Goal: Register for event/course

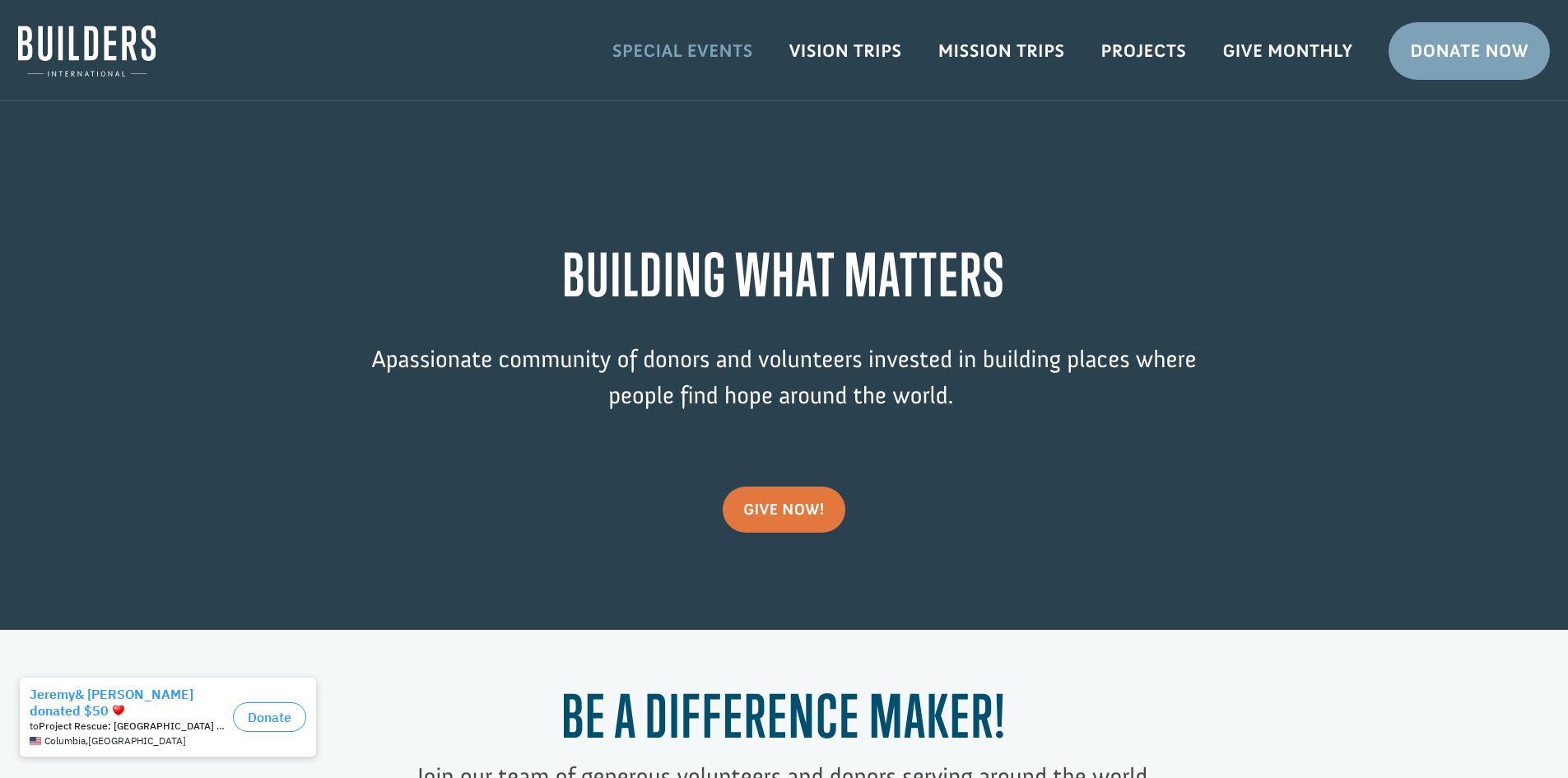
click at [702, 52] on link "Special Events" at bounding box center [683, 52] width 177 height 48
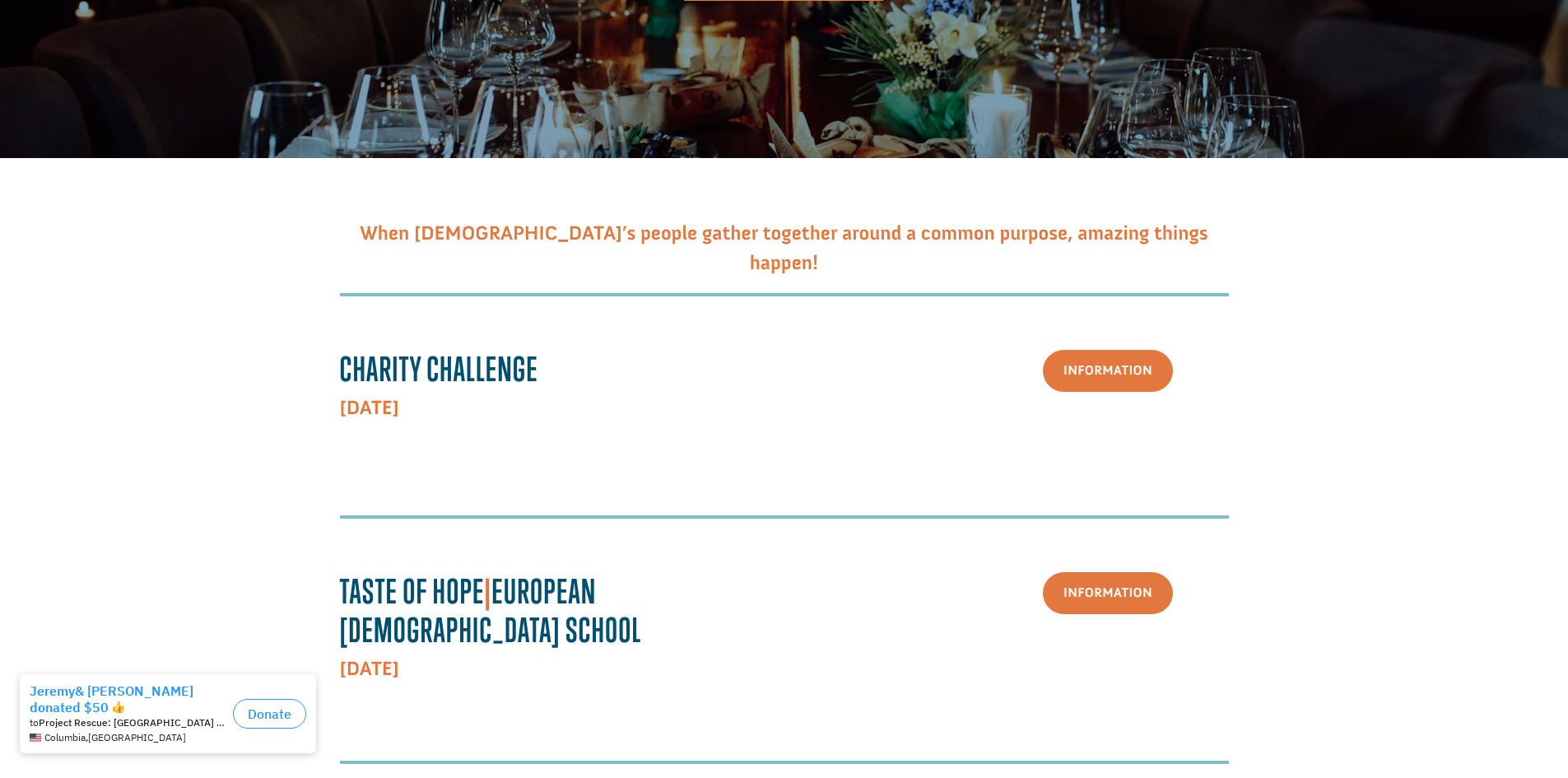
scroll to position [329, 0]
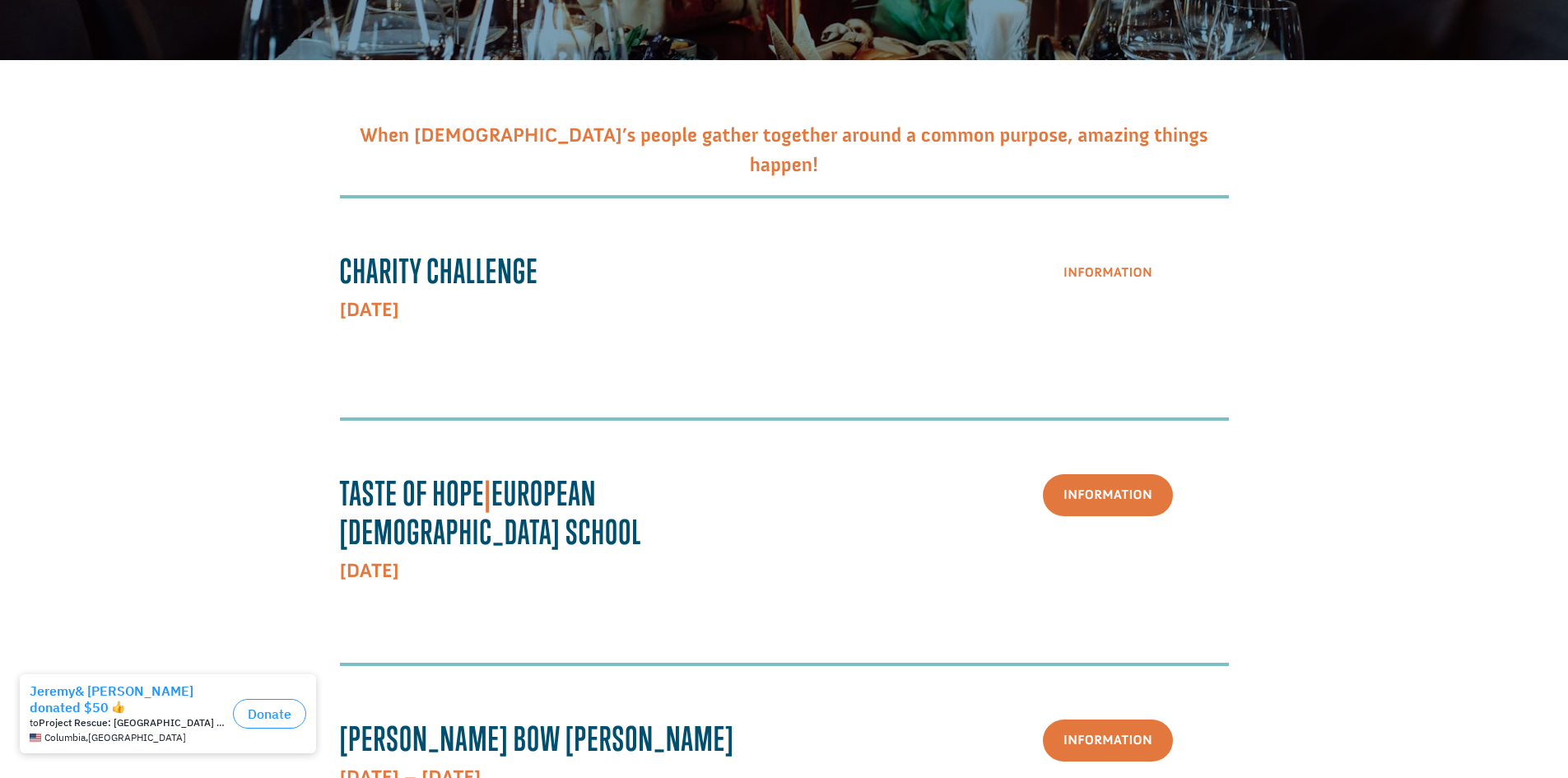
click at [1113, 272] on link "Information" at bounding box center [1108, 273] width 130 height 42
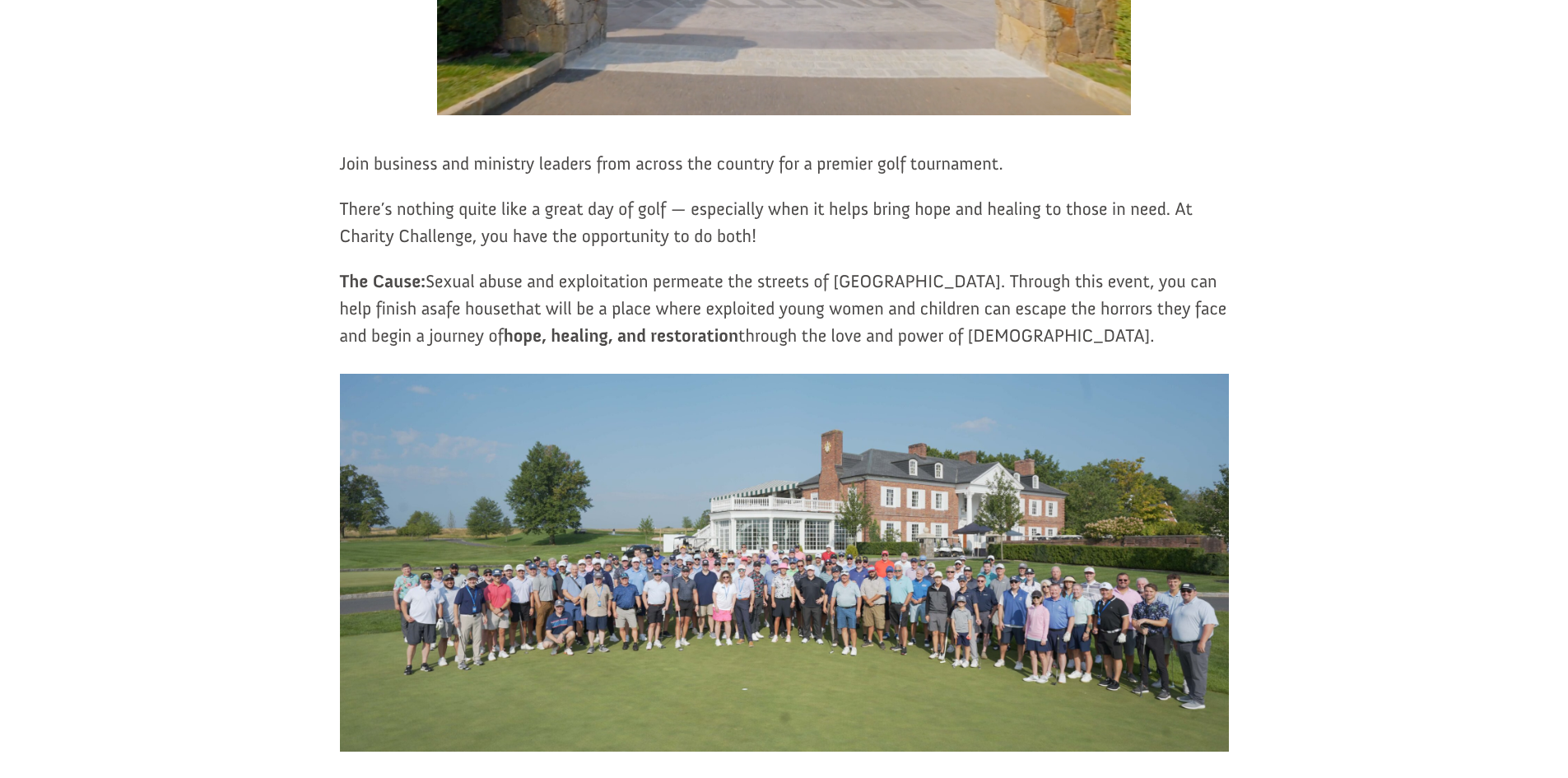
scroll to position [493, 0]
